Goal: Transaction & Acquisition: Book appointment/travel/reservation

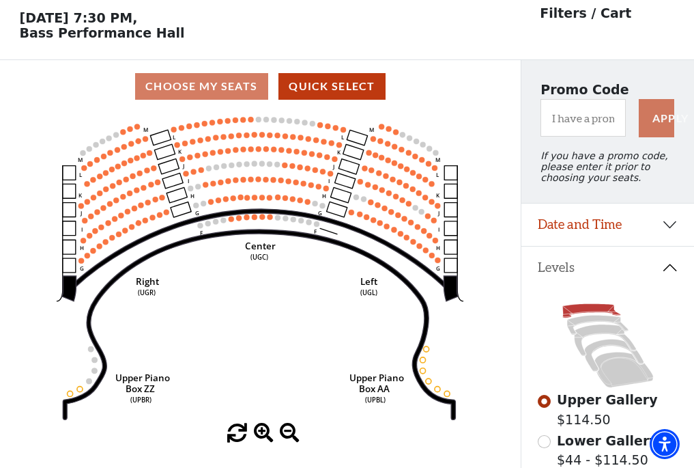
scroll to position [64, 0]
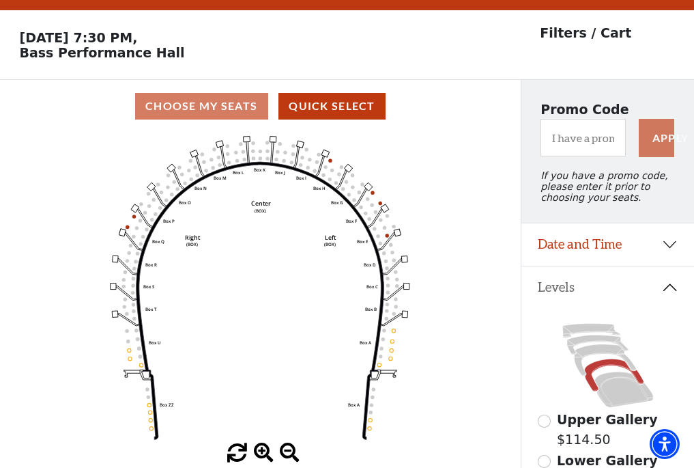
scroll to position [64, 0]
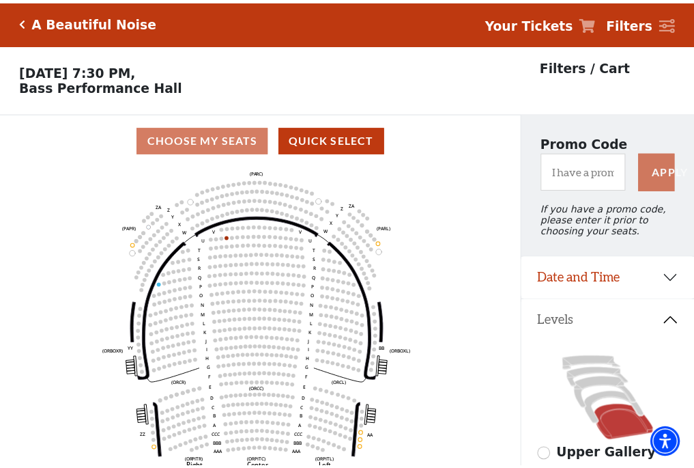
scroll to position [64, 0]
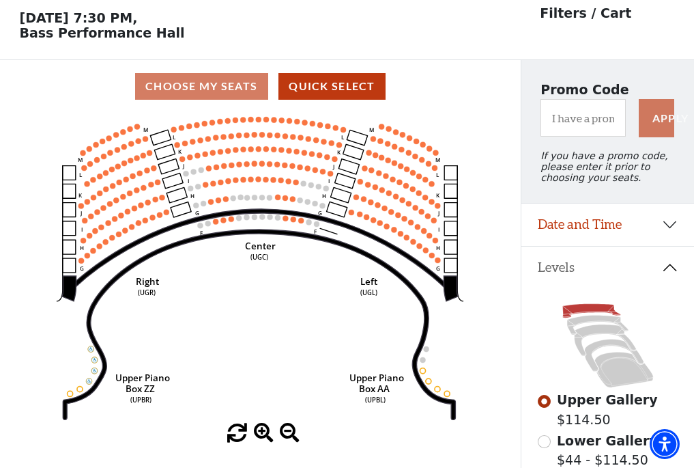
scroll to position [64, 0]
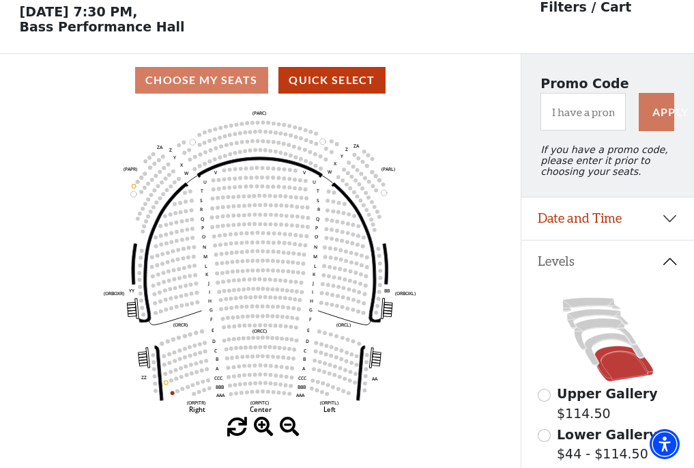
scroll to position [64, 0]
